Goal: Communication & Community: Answer question/provide support

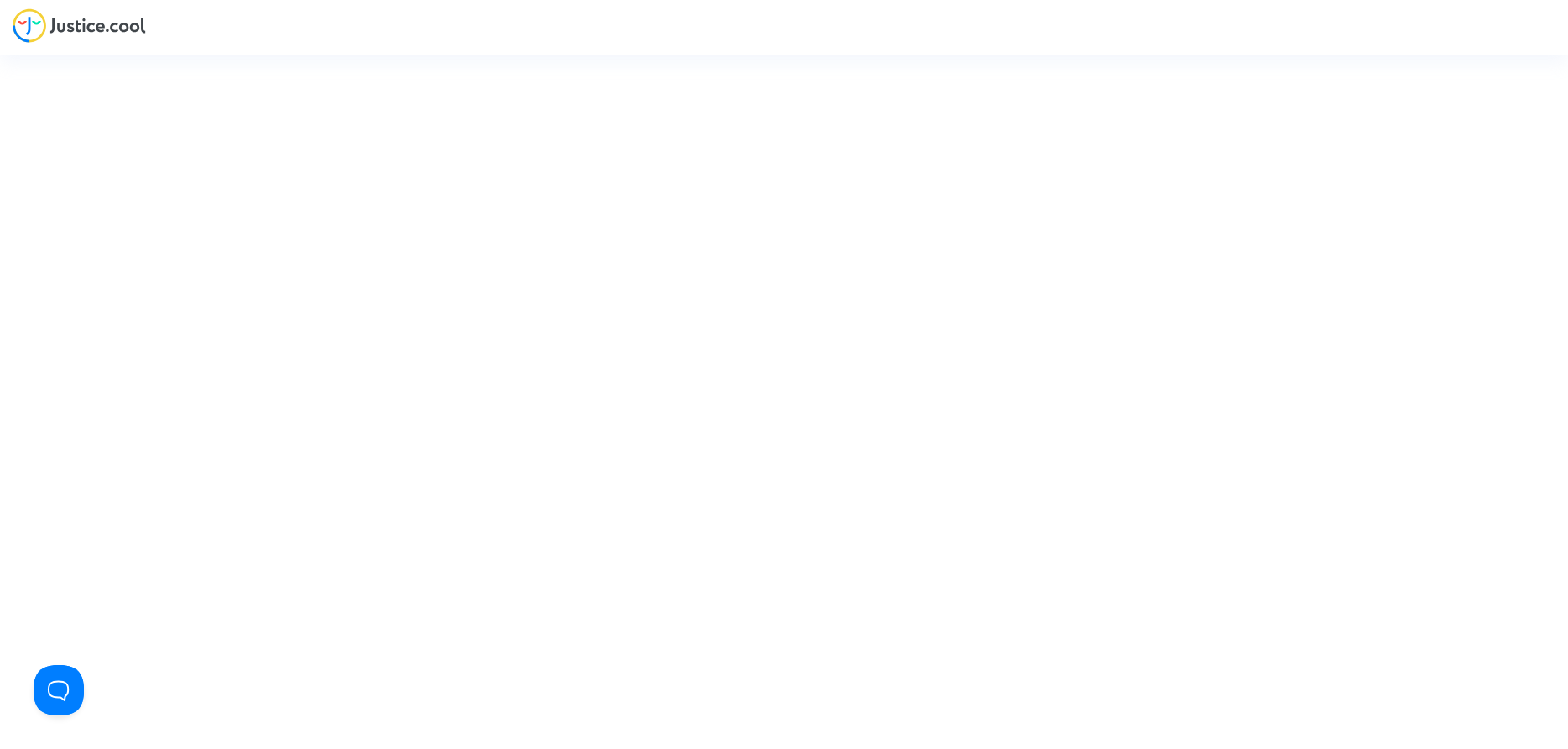
type input "contact@heliofinance.fr"
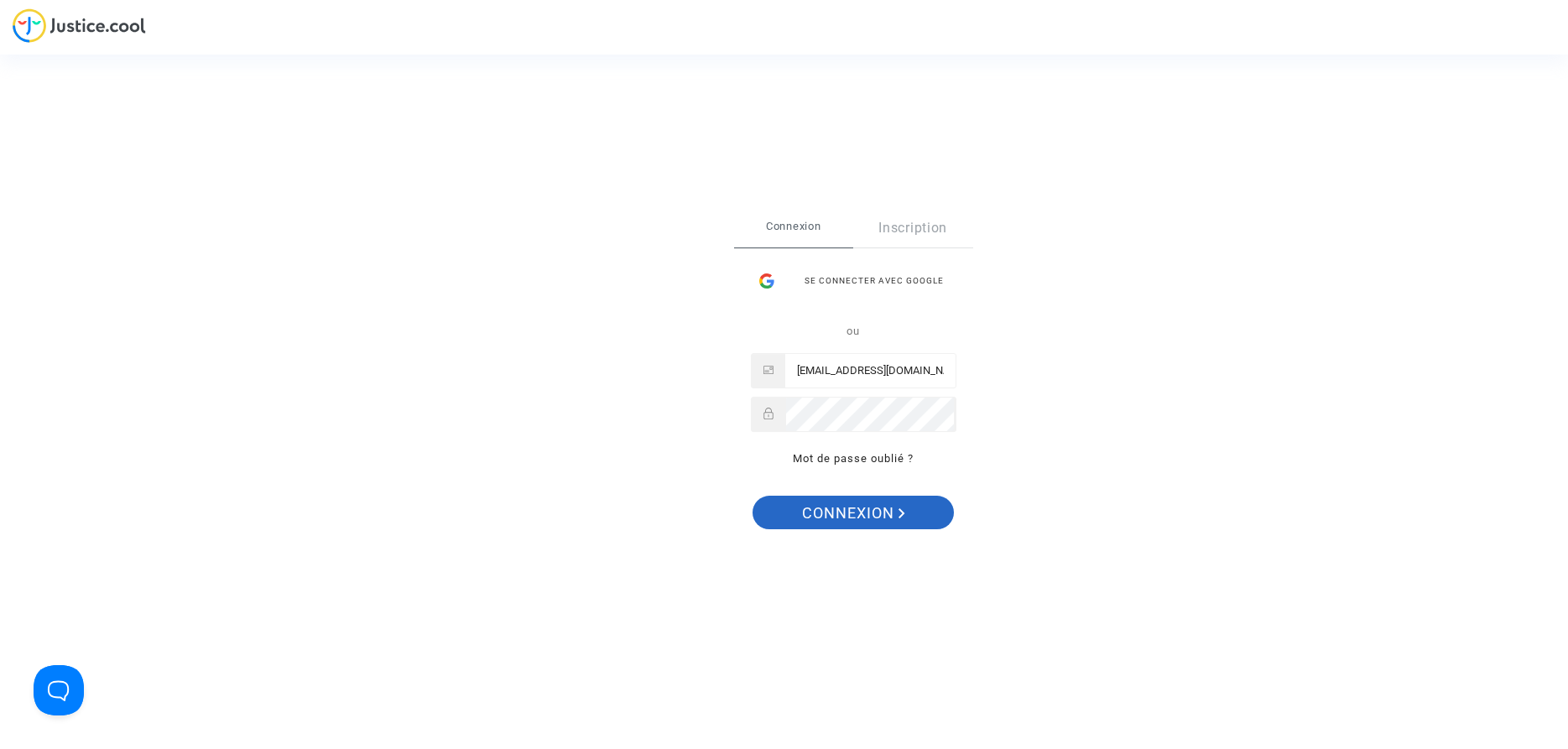
click at [885, 519] on span "Connexion" at bounding box center [854, 513] width 103 height 35
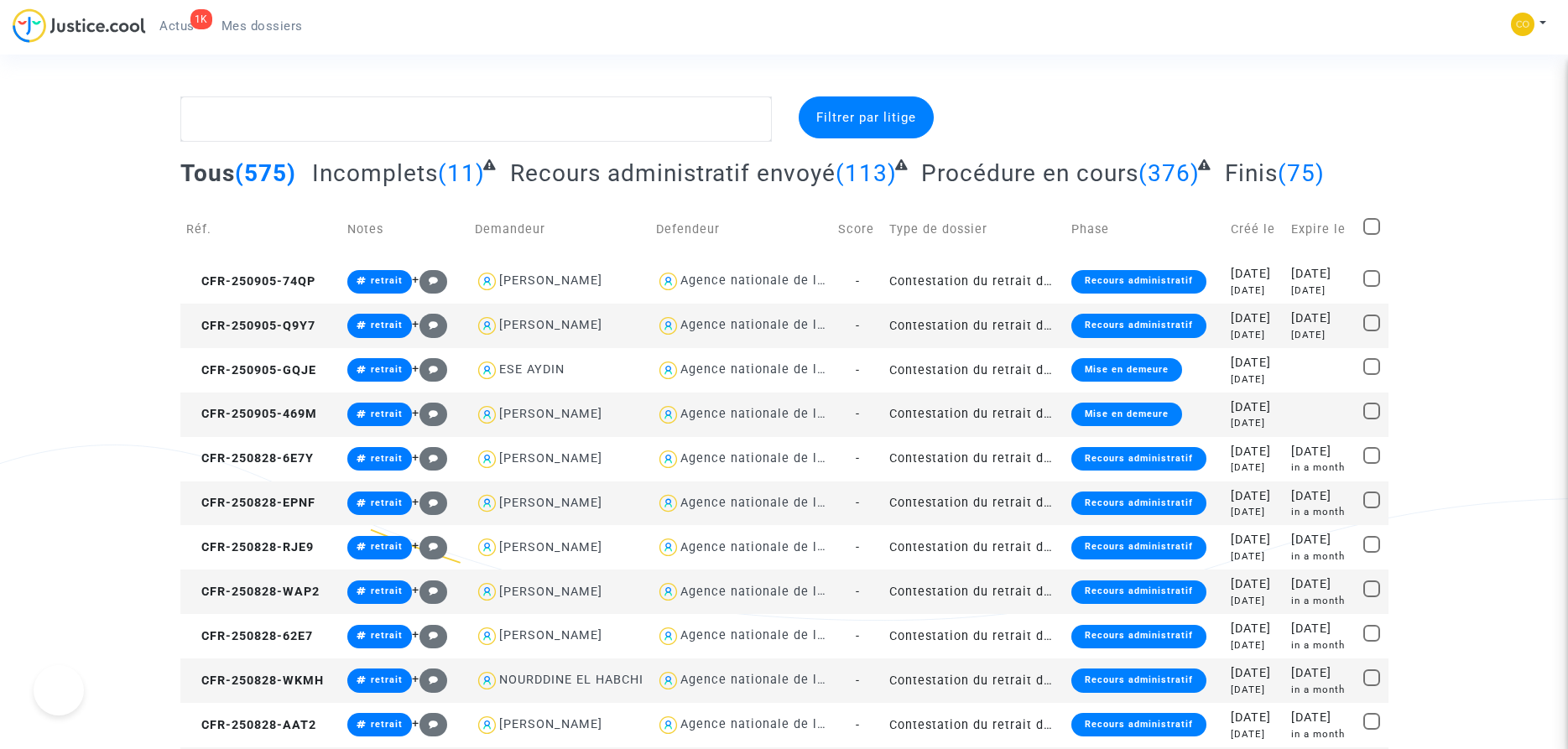
click at [356, 126] on textarea at bounding box center [476, 119] width 592 height 46
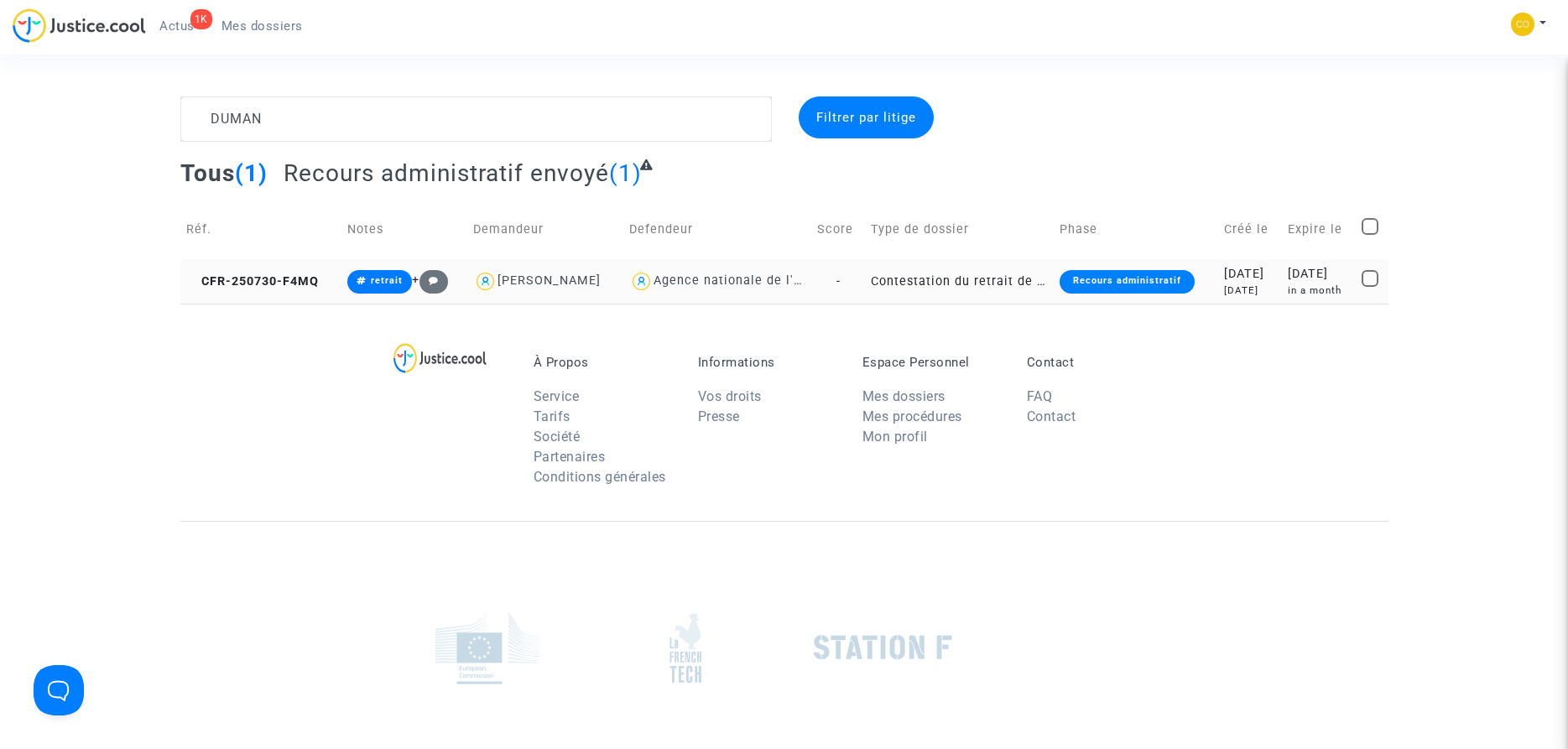
type textarea "DUMAN"
click at [958, 279] on td "Contestation du retrait de [PERSON_NAME] par l'ANAH (mandataire)" at bounding box center [959, 282] width 188 height 45
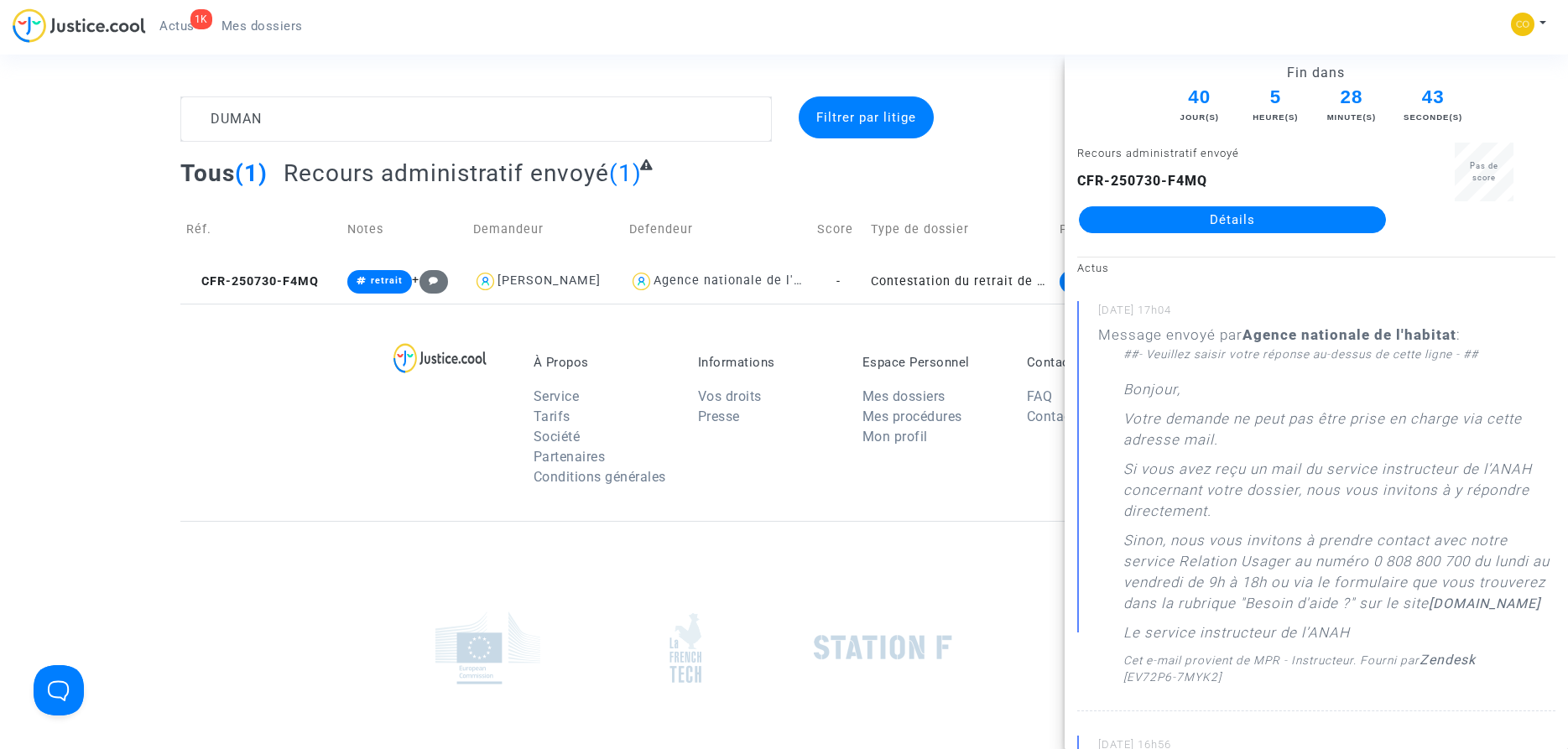
click at [1277, 227] on link "Détails" at bounding box center [1232, 220] width 307 height 27
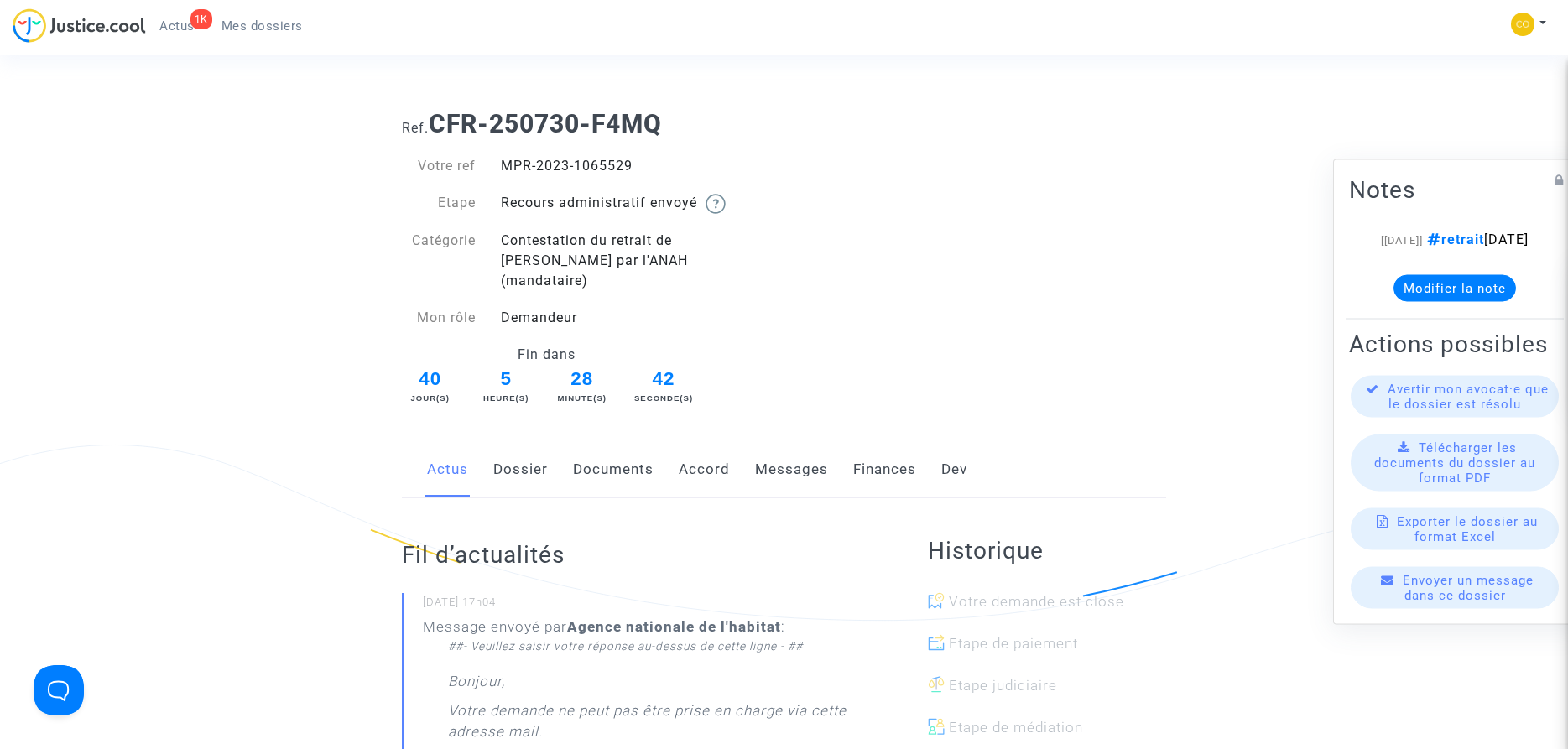
click at [790, 455] on link "Messages" at bounding box center [791, 470] width 73 height 55
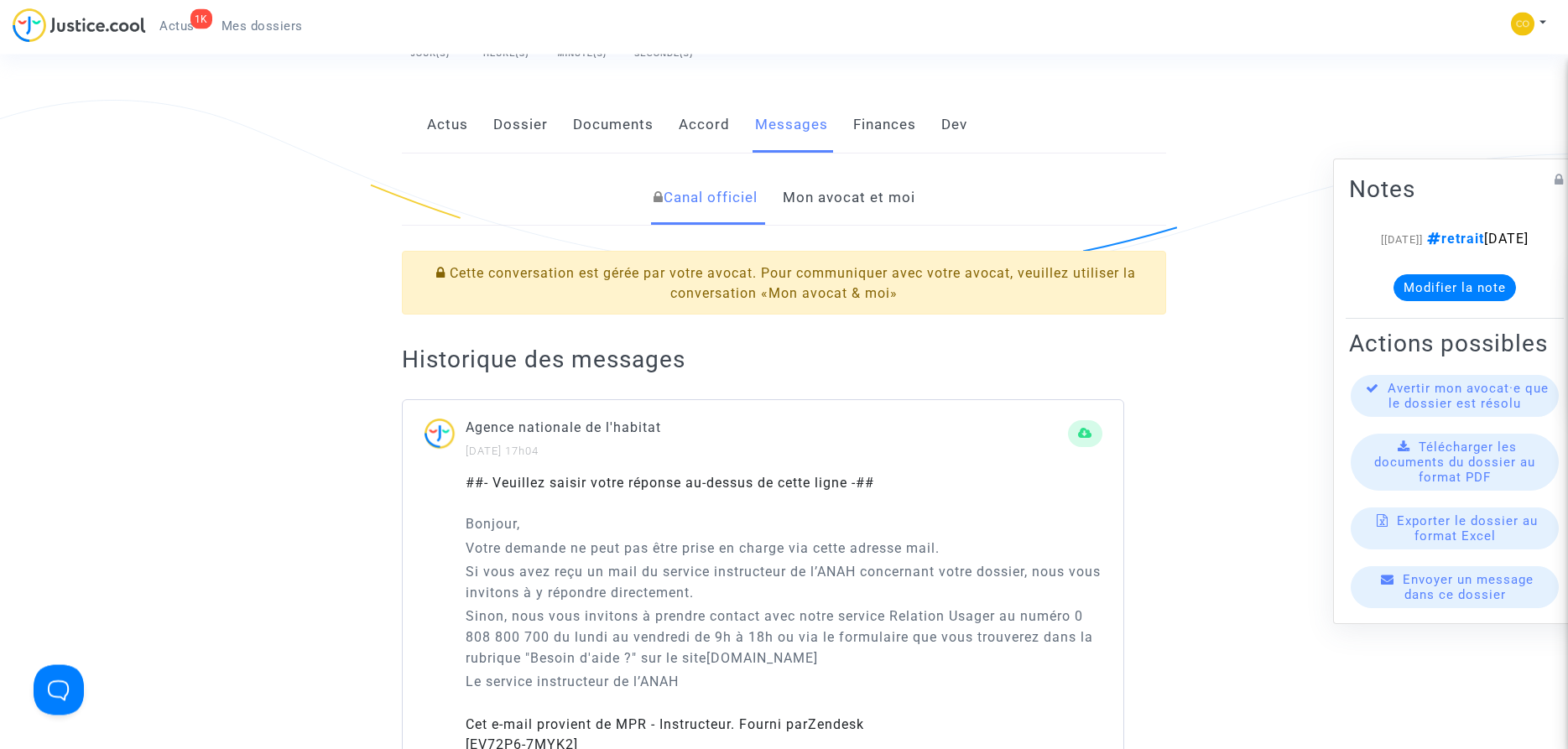
scroll to position [343, 0]
click at [834, 178] on link "Mon avocat et moi" at bounding box center [849, 201] width 133 height 55
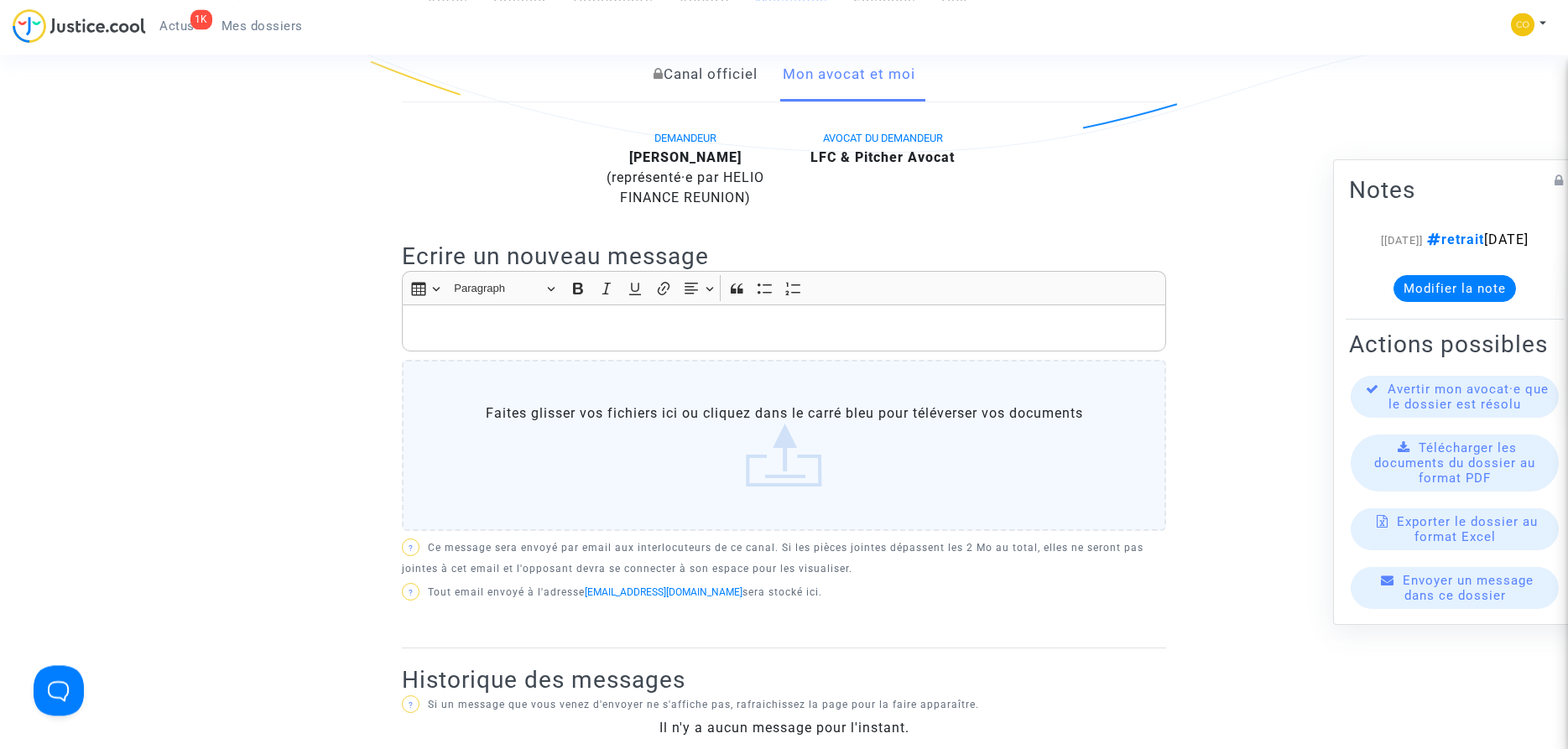
scroll to position [428, 0]
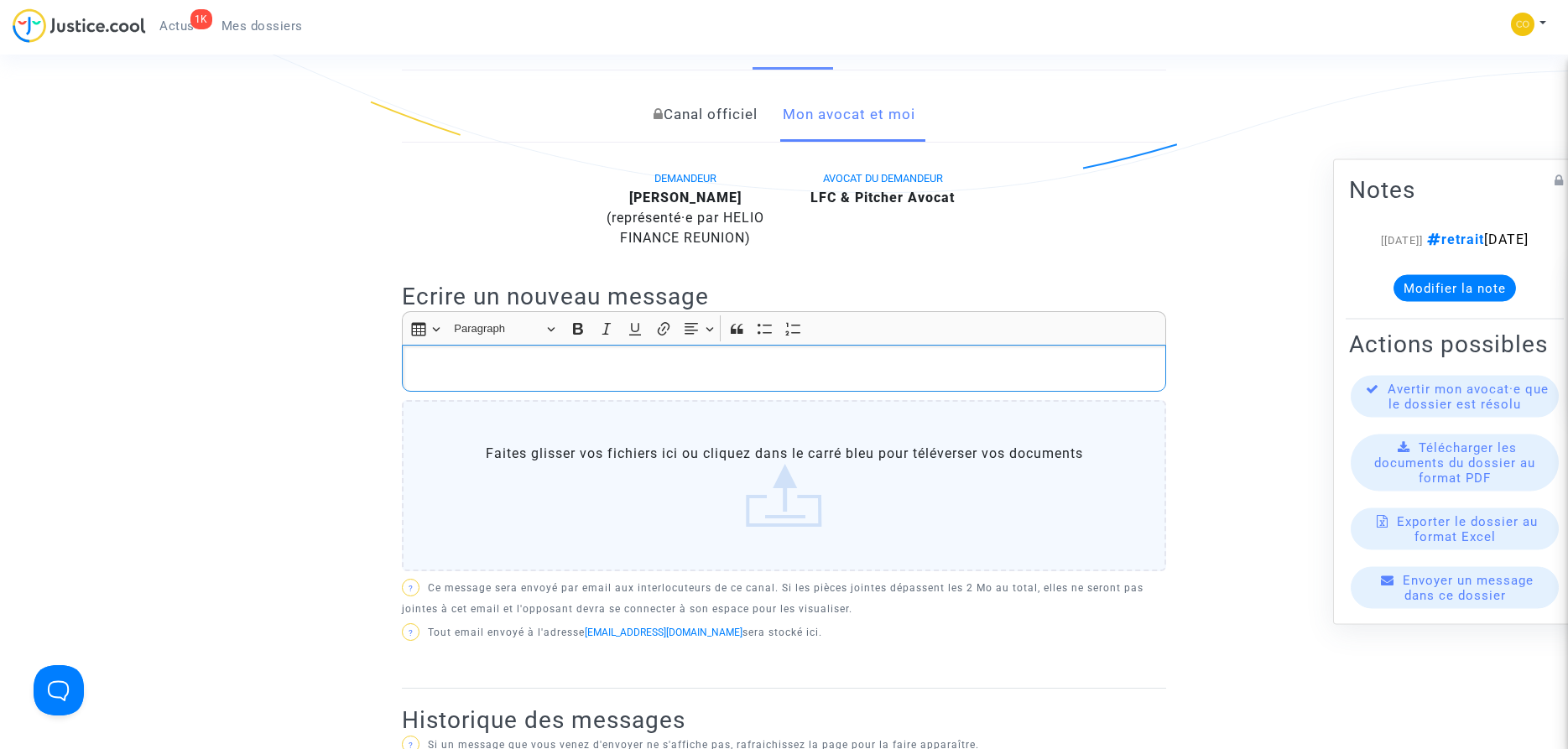
click at [495, 357] on p "Rich Text Editor, main" at bounding box center [784, 368] width 747 height 21
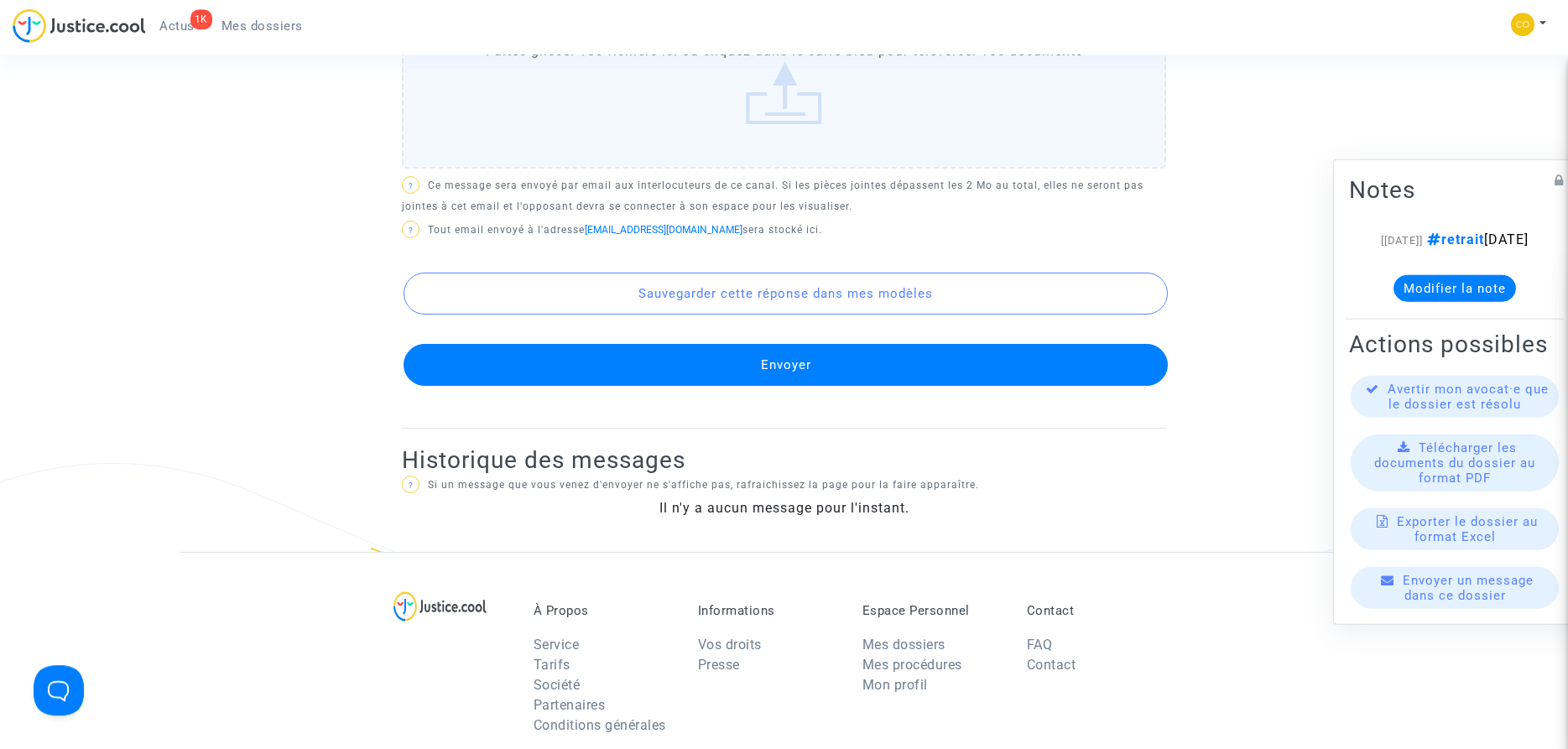
scroll to position [856, 0]
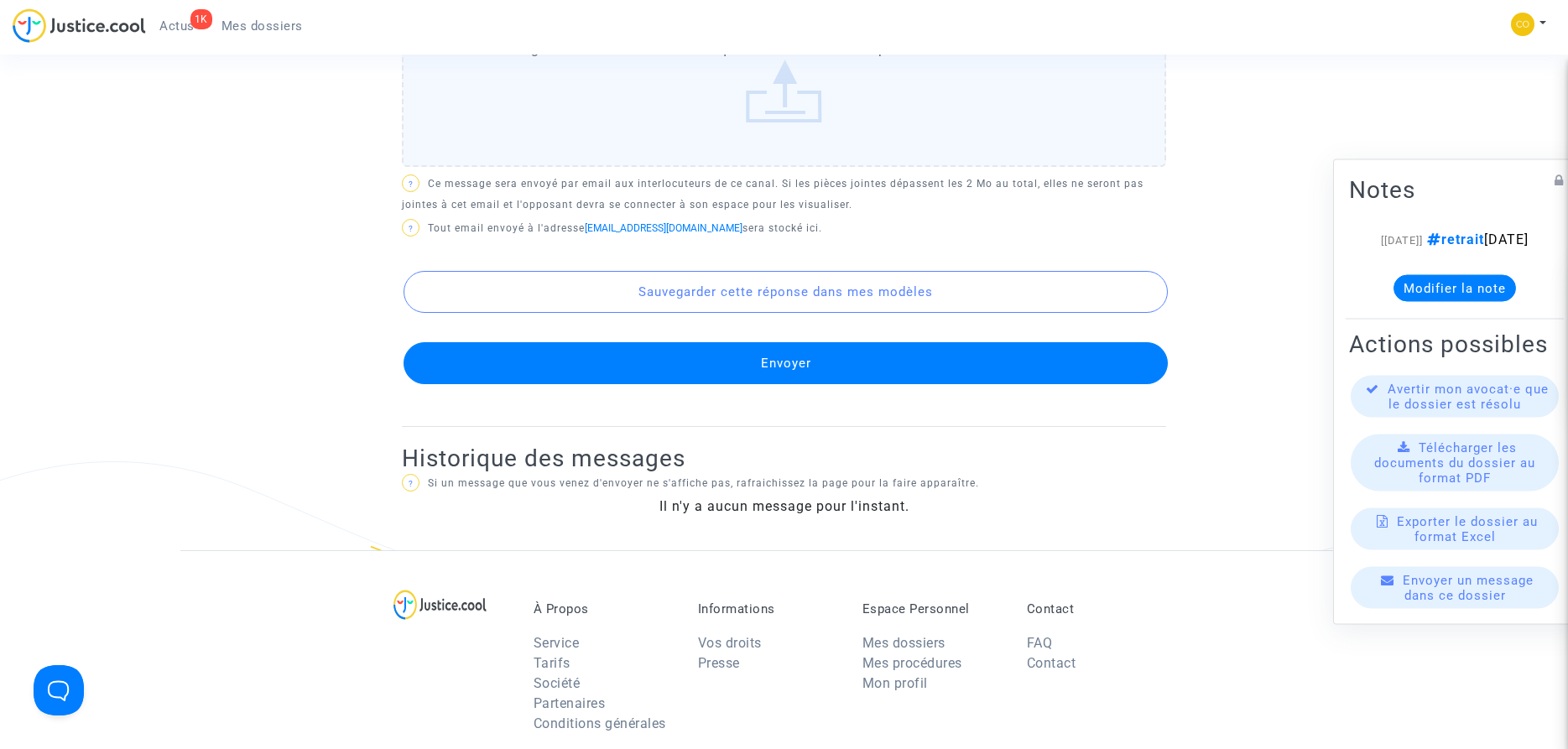
click at [784, 344] on button "Envoyer" at bounding box center [786, 363] width 765 height 42
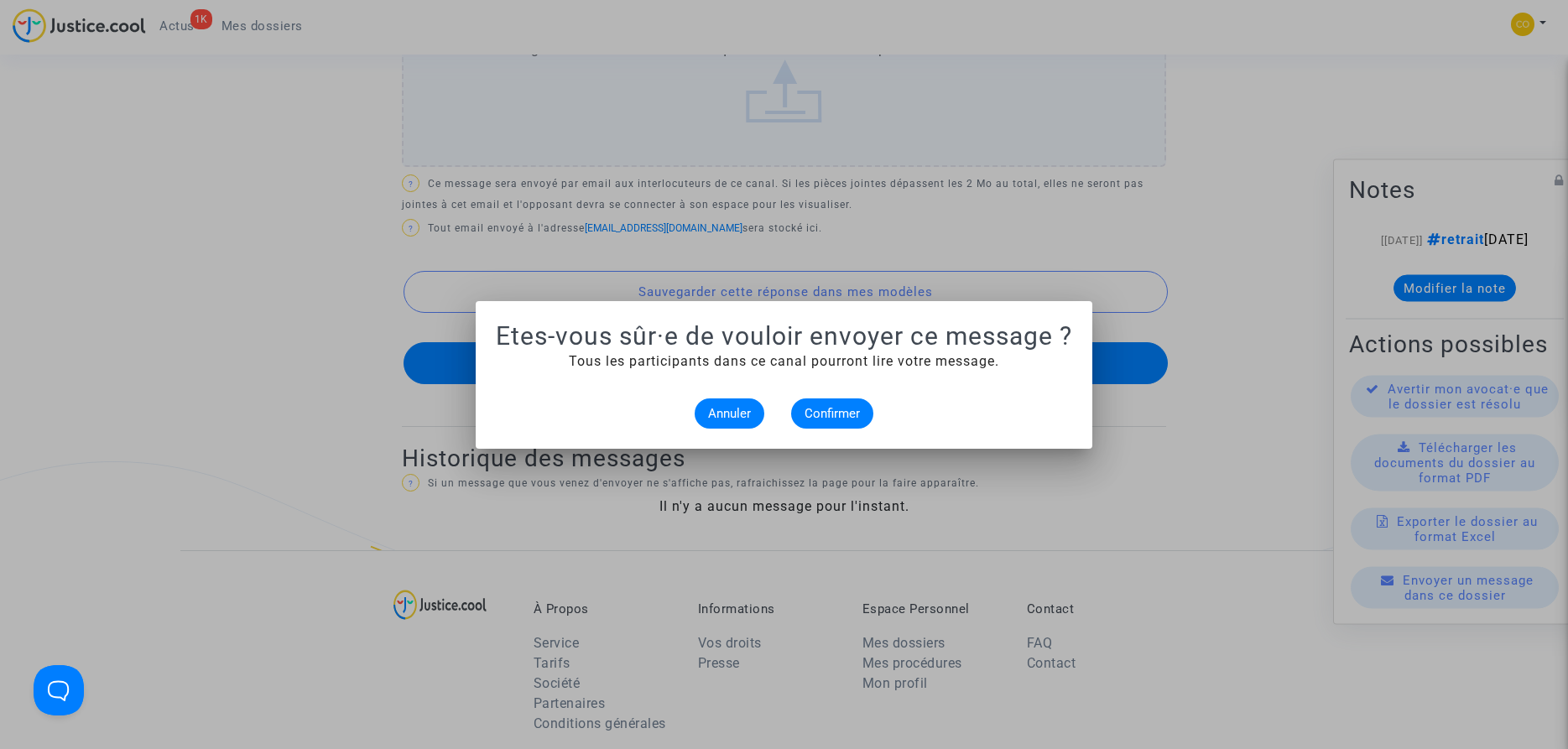
scroll to position [0, 0]
click at [834, 415] on span "Confirmer" at bounding box center [833, 414] width 55 height 15
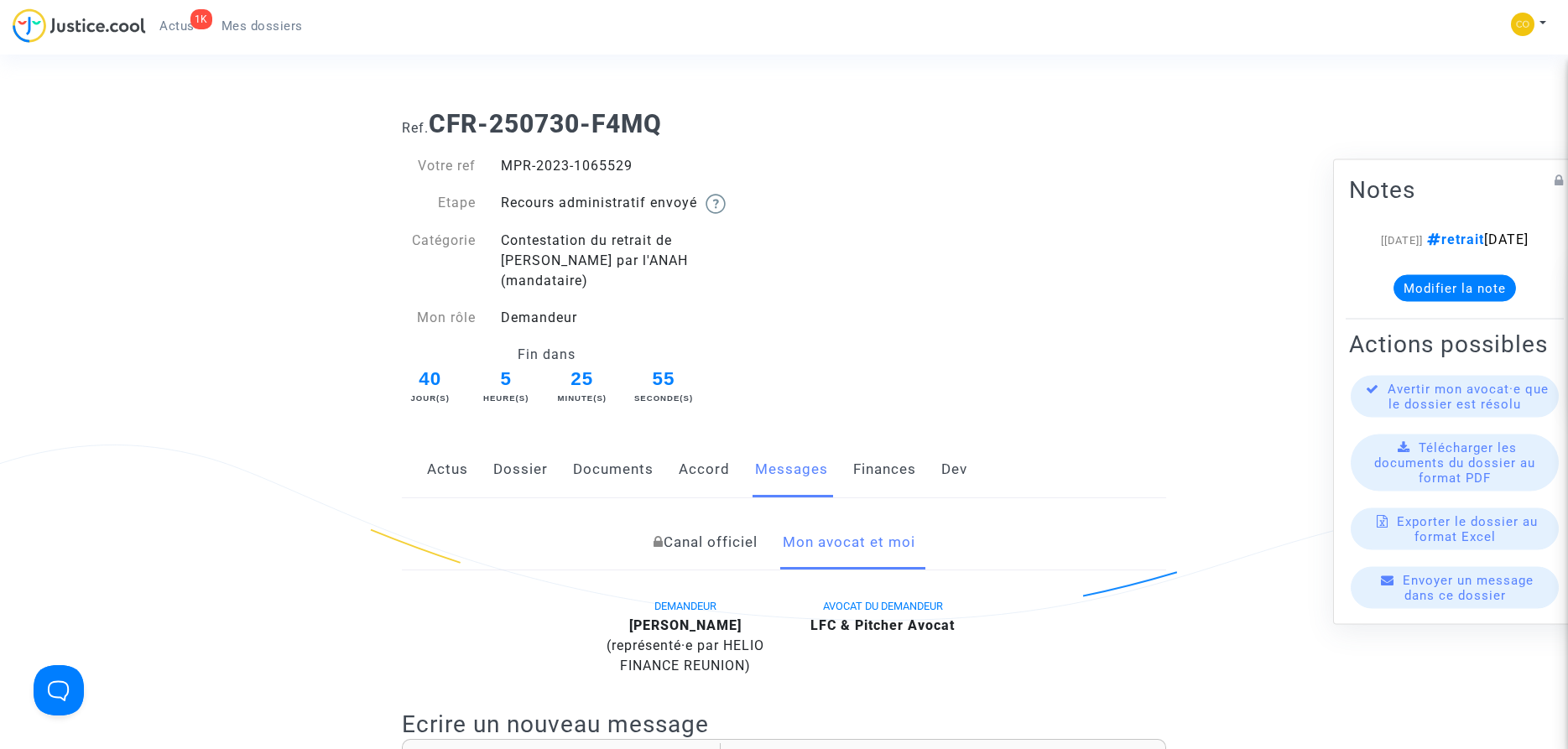
click at [1458, 299] on button "Modifier la note" at bounding box center [1455, 288] width 122 height 27
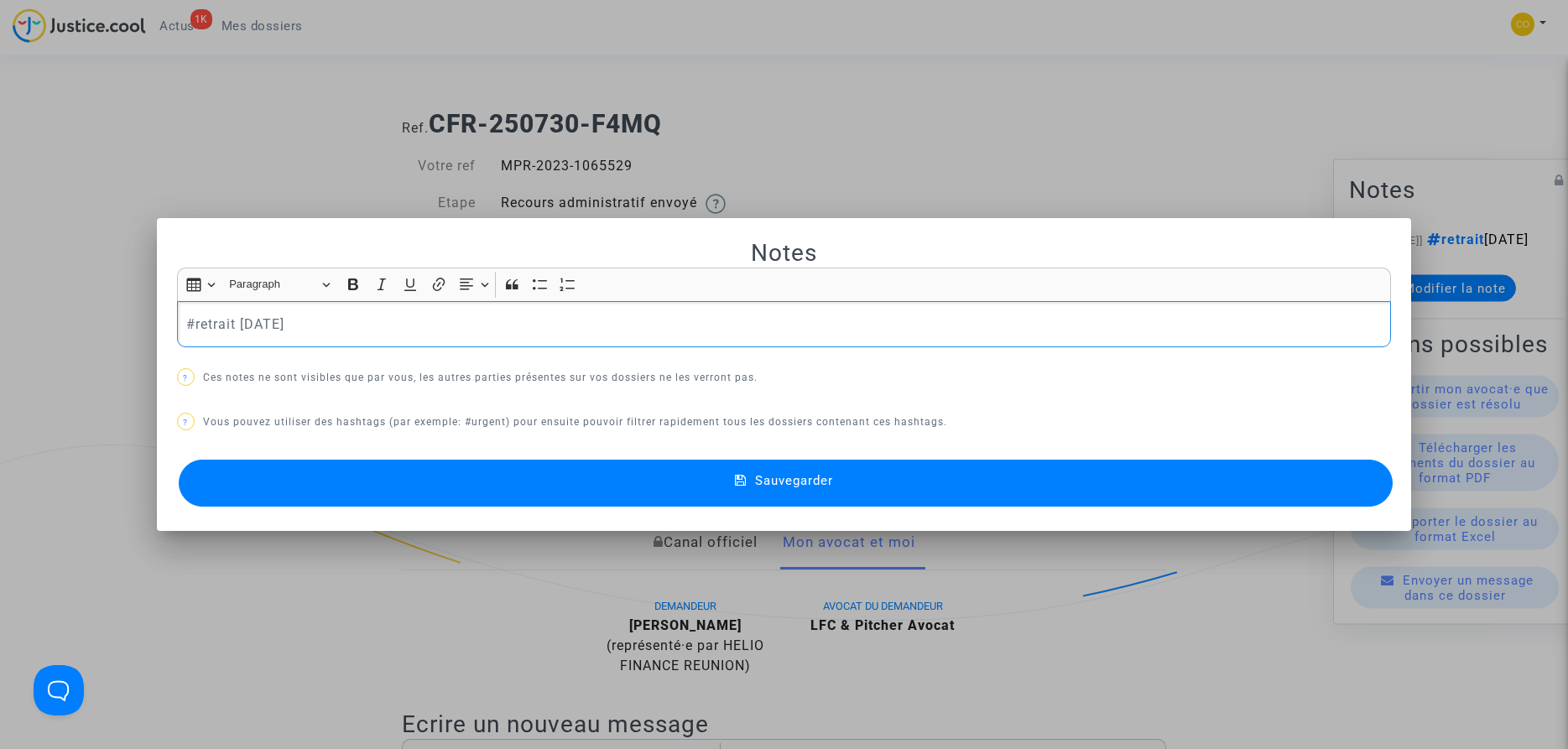
drag, startPoint x: 197, startPoint y: 324, endPoint x: 395, endPoint y: 310, distance: 198.5
click at [395, 310] on div "#retrait [DATE]" at bounding box center [784, 325] width 1214 height 47
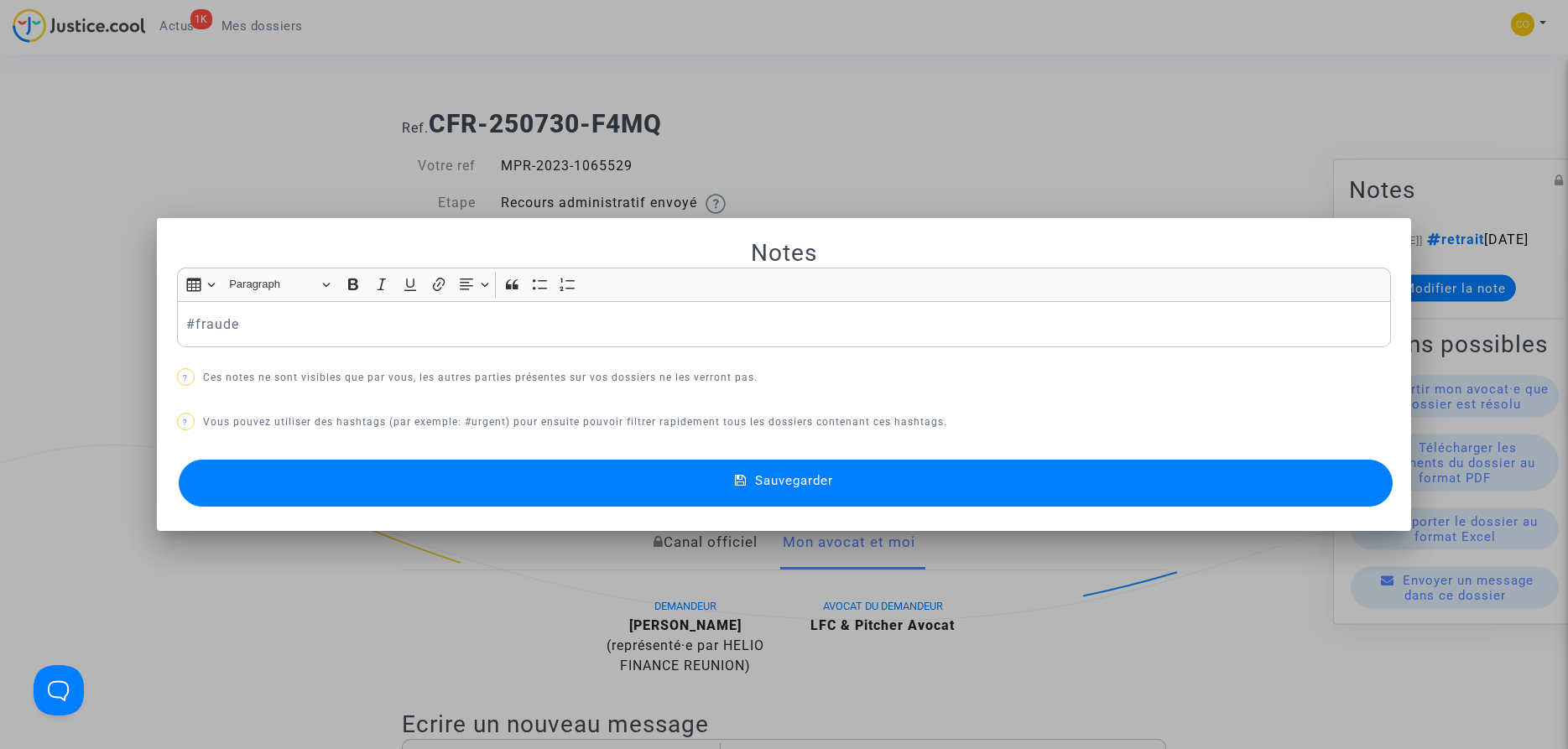
click at [804, 480] on span "Sauvegarder" at bounding box center [794, 481] width 78 height 15
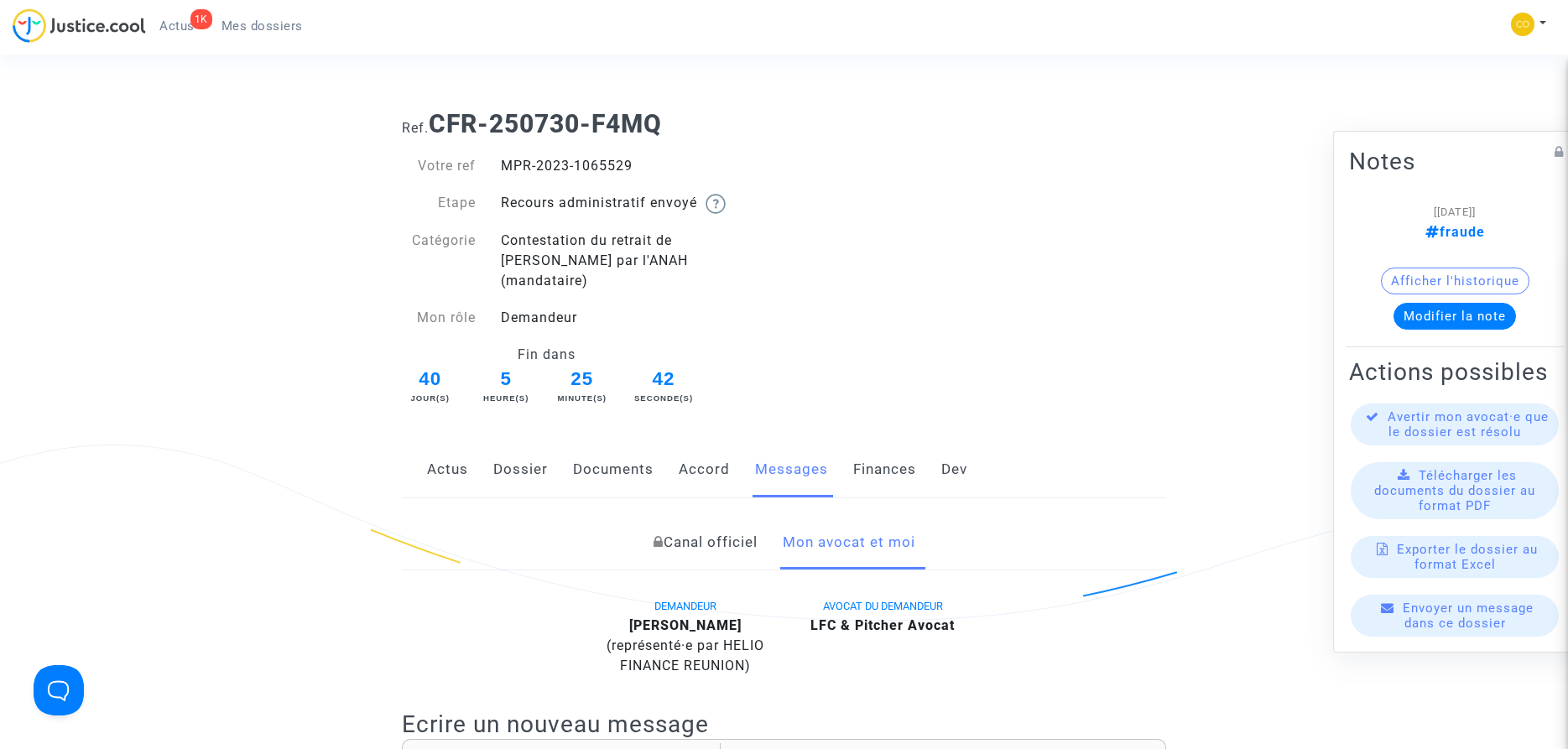
click at [170, 20] on span "Actus" at bounding box center [177, 26] width 35 height 15
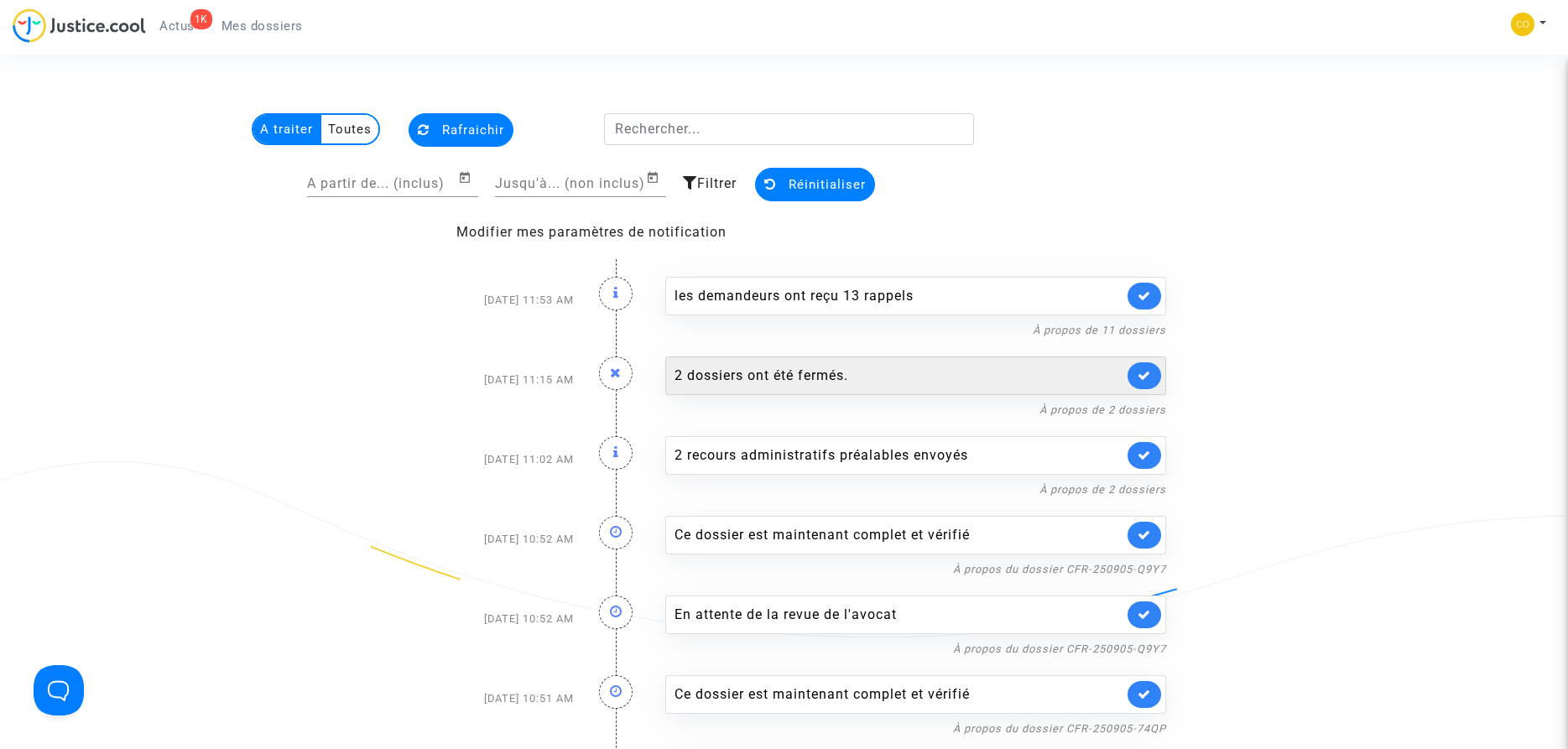
click at [896, 373] on div "2 dossiers ont été fermés." at bounding box center [898, 375] width 449 height 20
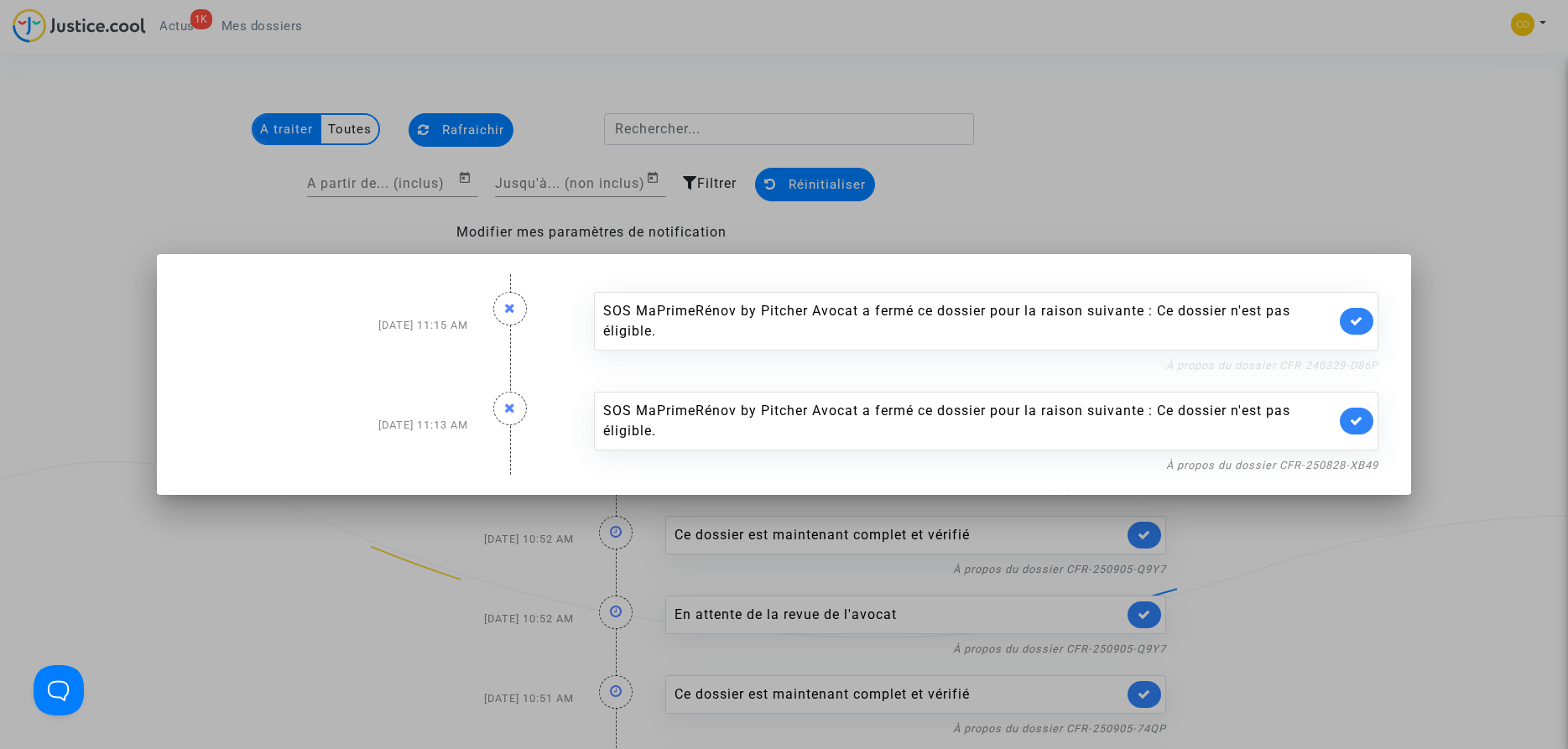
click at [1317, 368] on link "À propos du dossier CFR-240329-D86P" at bounding box center [1273, 365] width 213 height 13
